Goal: Task Accomplishment & Management: Use online tool/utility

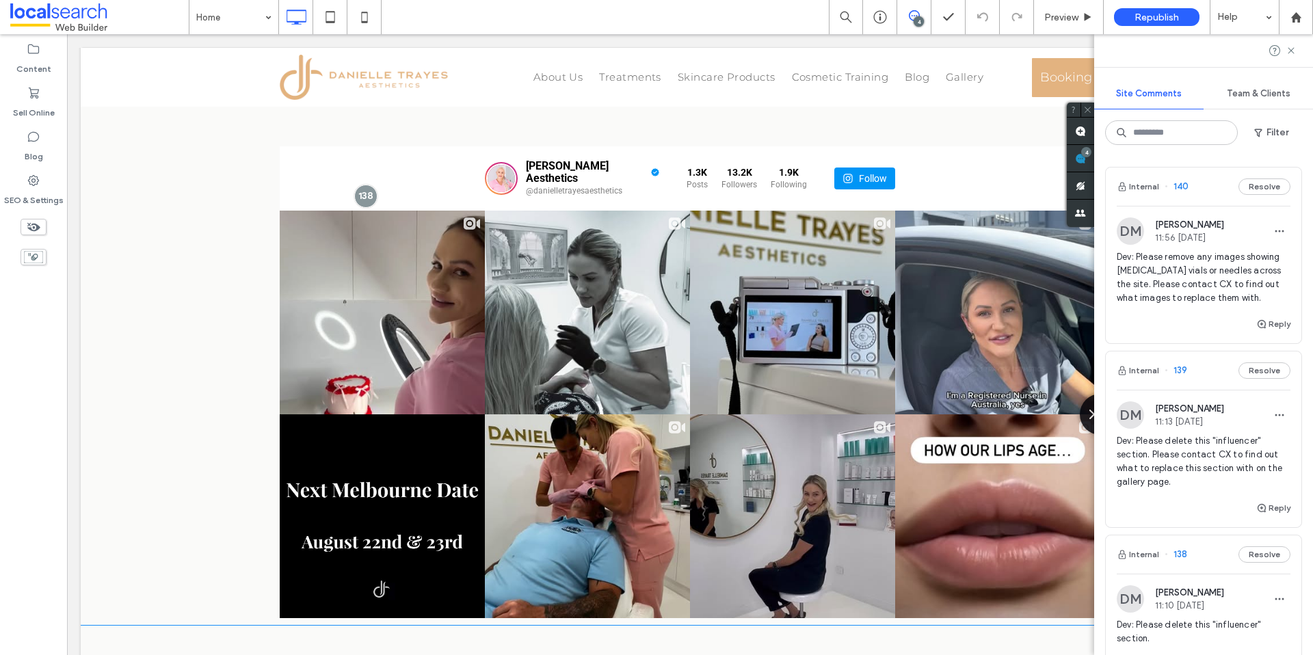
scroll to position [1825, 0]
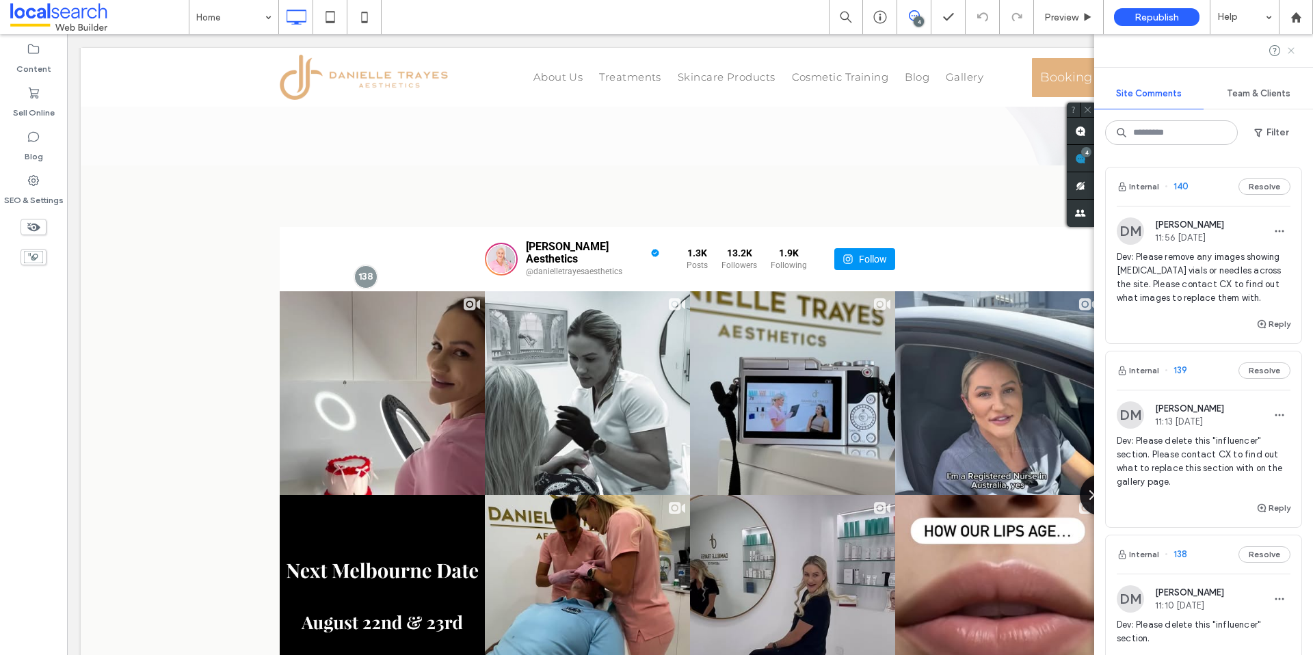
click at [1291, 52] on use at bounding box center [1290, 50] width 6 height 6
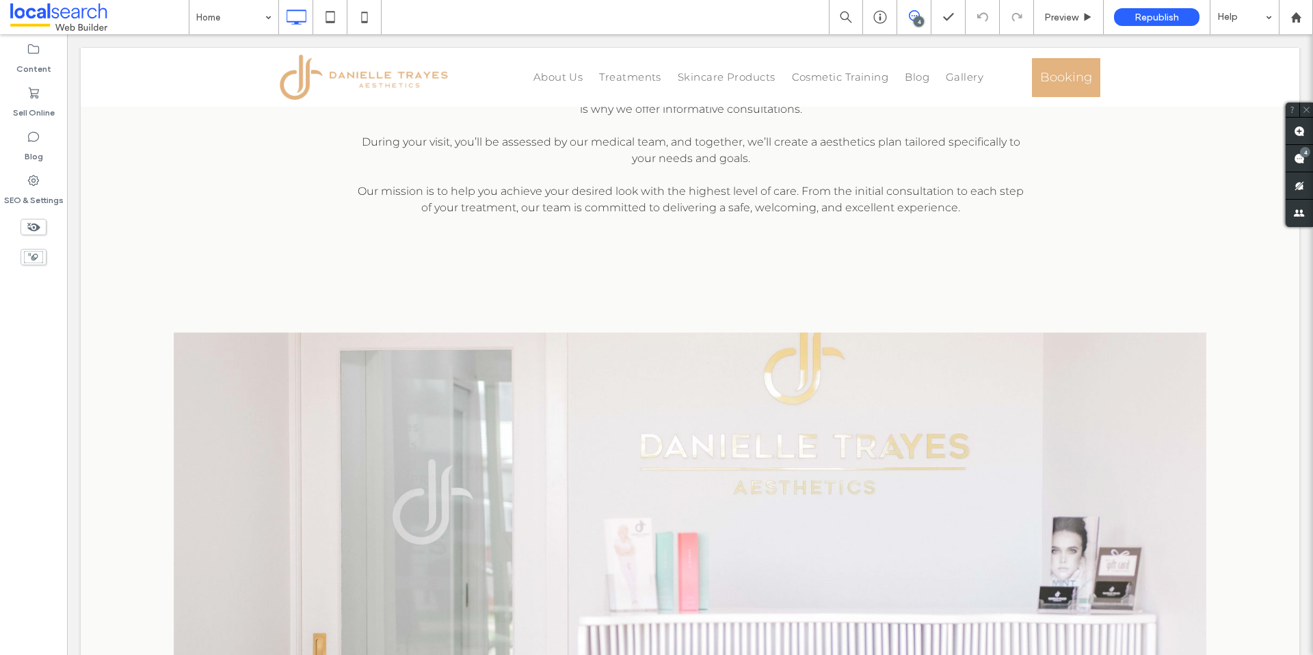
scroll to position [165, 0]
